Goal: Transaction & Acquisition: Obtain resource

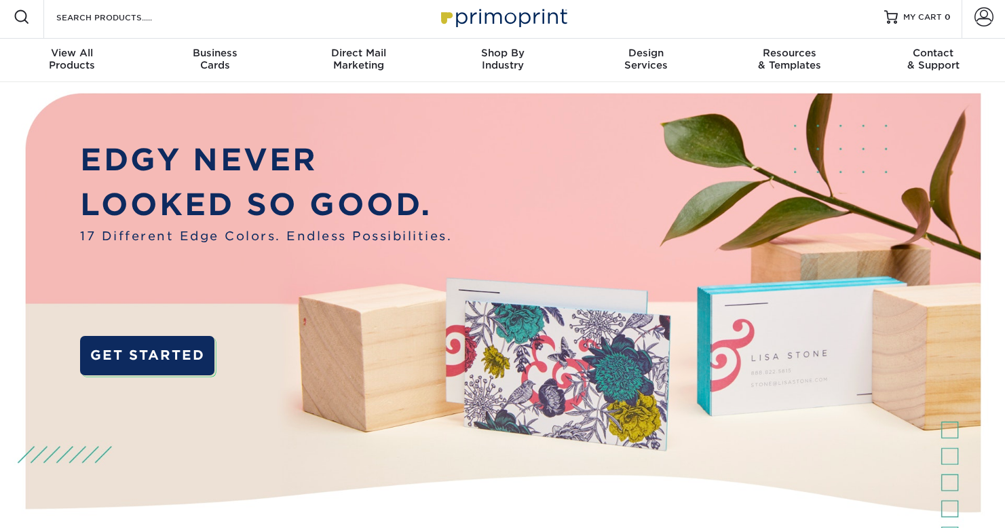
scroll to position [6, 0]
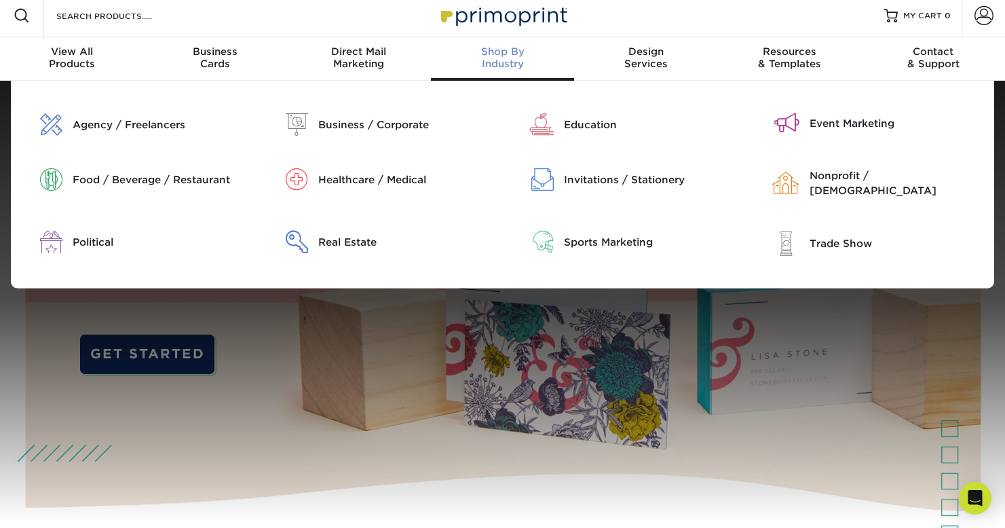
click at [503, 54] on span "Shop By" at bounding box center [503, 51] width 144 height 12
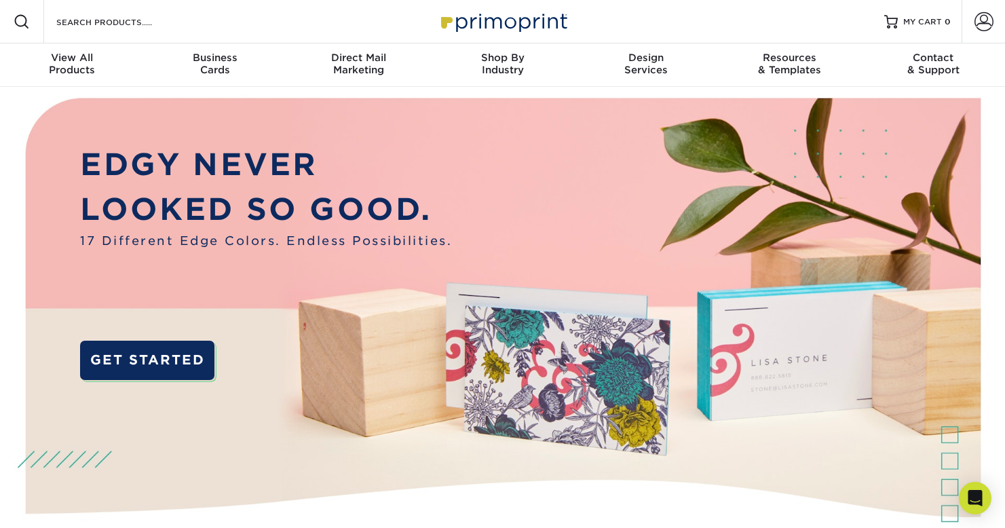
scroll to position [0, 0]
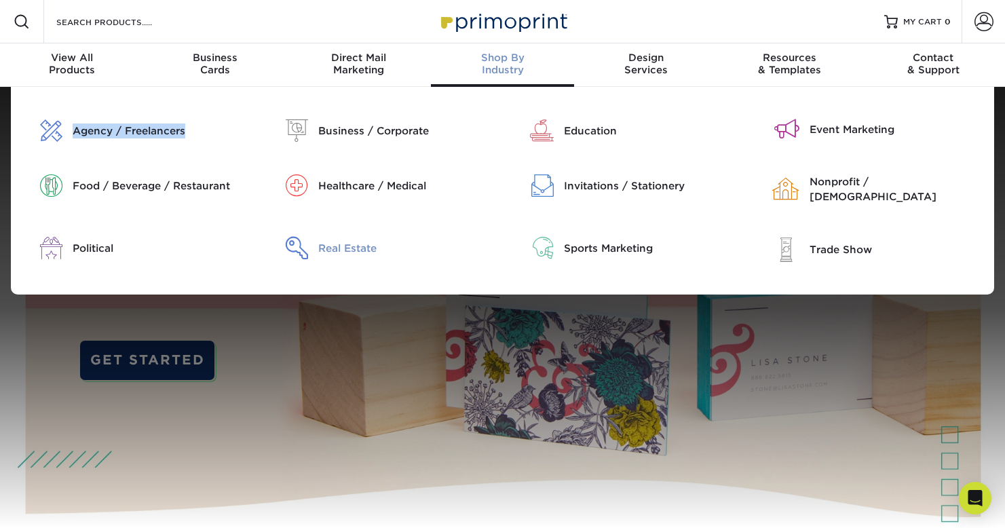
click at [347, 241] on div "Real Estate" at bounding box center [405, 248] width 174 height 15
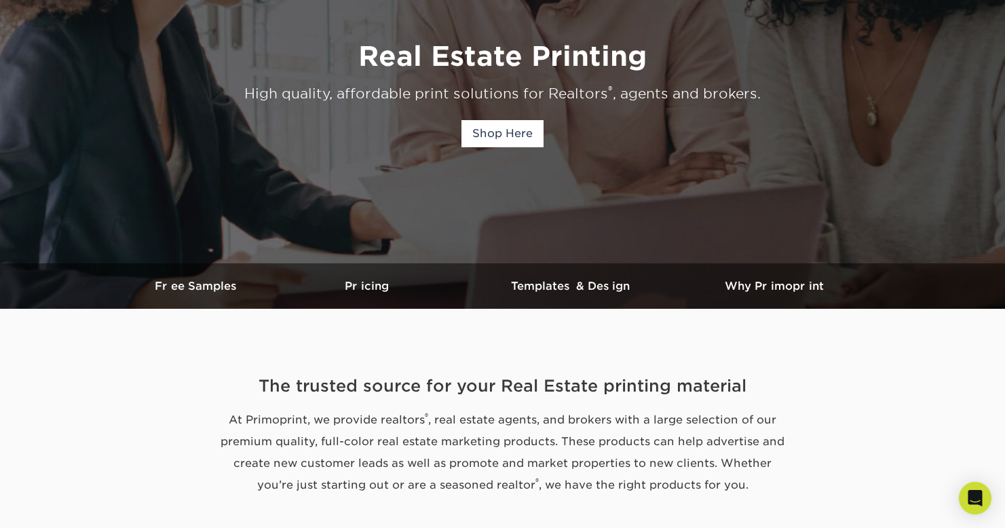
scroll to position [187, 0]
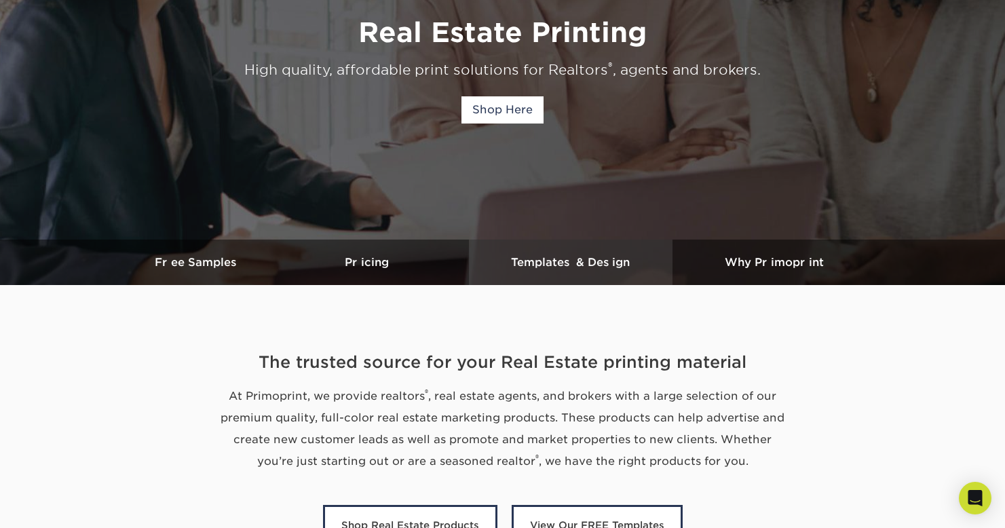
click at [540, 265] on h3 "Templates & Design" at bounding box center [571, 262] width 204 height 13
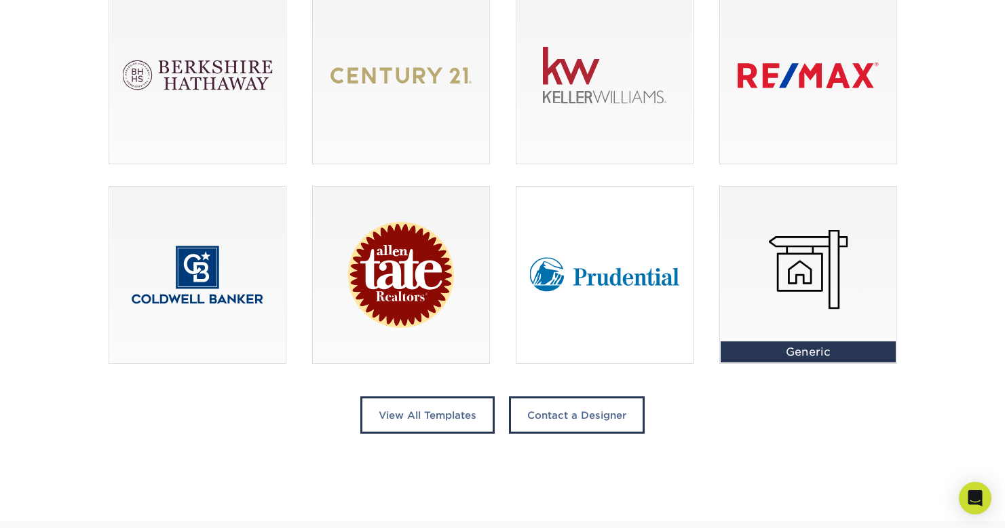
scroll to position [1015, 0]
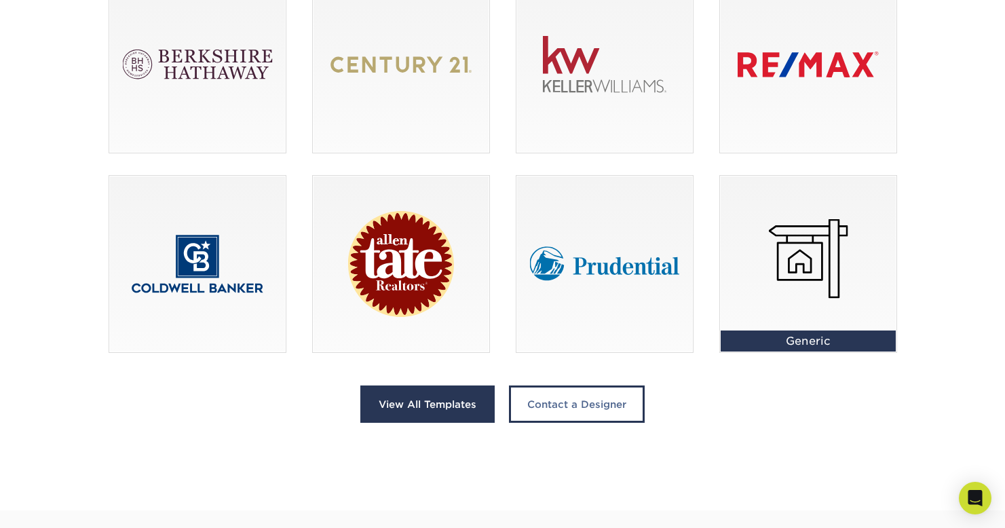
click at [466, 397] on link "View All Templates" at bounding box center [427, 404] width 134 height 37
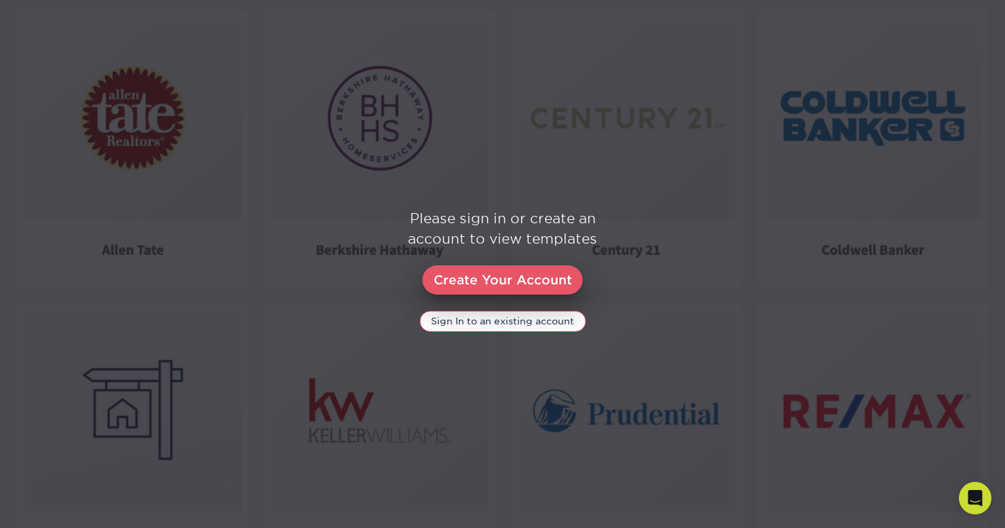
scroll to position [683, 0]
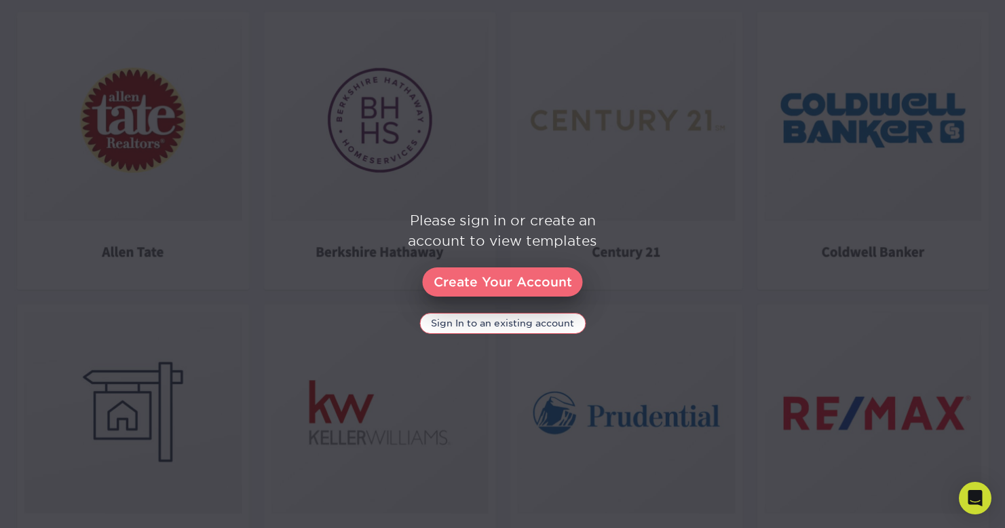
click at [491, 284] on link "Create Your Account" at bounding box center [503, 282] width 160 height 30
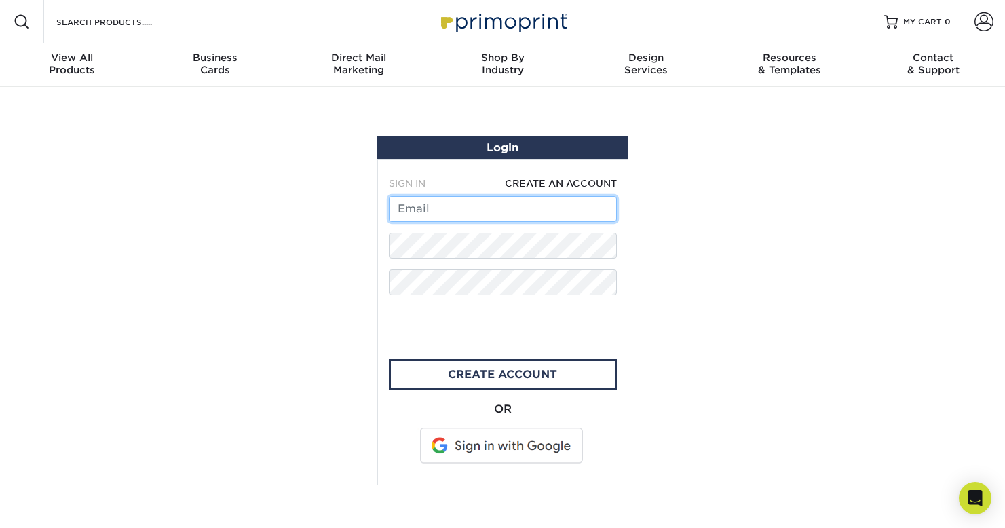
click at [467, 212] on input "text" at bounding box center [503, 209] width 228 height 26
